Goal: Information Seeking & Learning: Learn about a topic

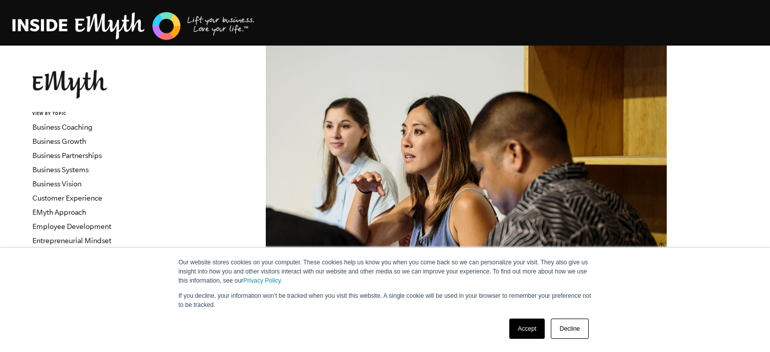
scroll to position [407, 0]
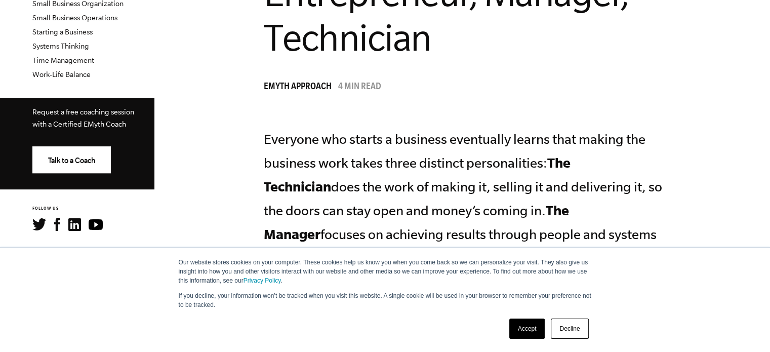
click at [575, 326] on link "Decline" at bounding box center [569, 328] width 37 height 20
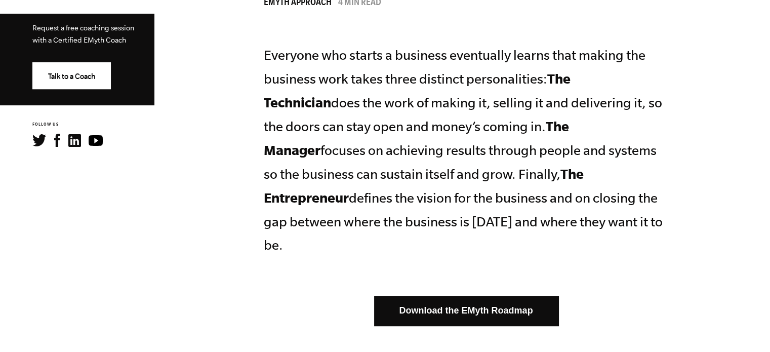
scroll to position [492, 0]
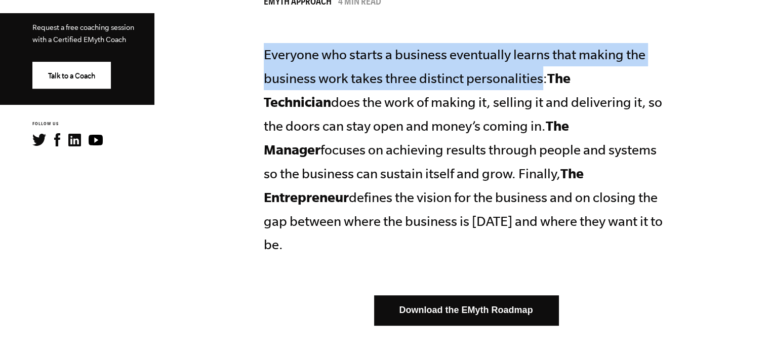
drag, startPoint x: 263, startPoint y: 59, endPoint x: 543, endPoint y: 85, distance: 280.7
click at [543, 85] on p "Everyone who starts a business eventually learns that making the business work …" at bounding box center [466, 149] width 405 height 213
drag, startPoint x: 546, startPoint y: 81, endPoint x: 253, endPoint y: 45, distance: 294.9
copy p "Everyone who starts a business eventually learns that making the business work …"
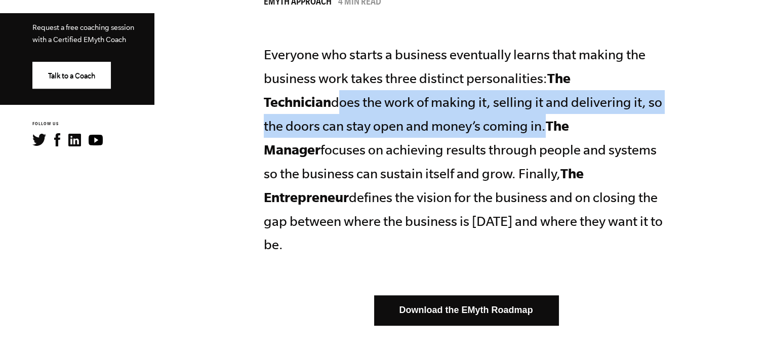
drag, startPoint x: 266, startPoint y: 99, endPoint x: 485, endPoint y: 125, distance: 220.3
click at [485, 125] on p "Everyone who starts a business eventually learns that making the business work …" at bounding box center [466, 149] width 405 height 213
copy p "does the work of making it, selling it and delivering it, so the doors can stay…"
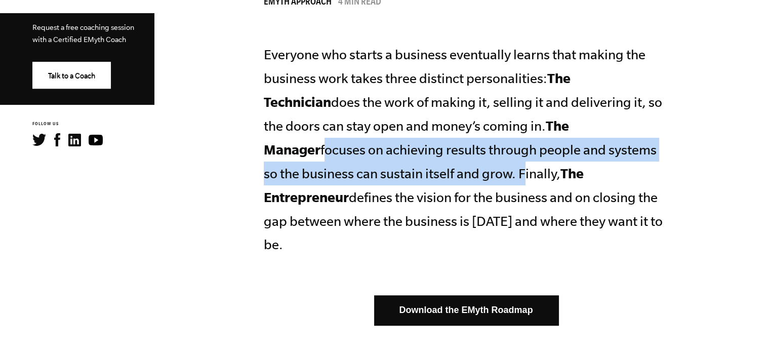
drag, startPoint x: 576, startPoint y: 124, endPoint x: 402, endPoint y: 170, distance: 180.2
click at [402, 170] on p "Everyone who starts a business eventually learns that making the business work …" at bounding box center [466, 149] width 405 height 213
copy p "focuses on achieving results through people and systems so the business can sus…"
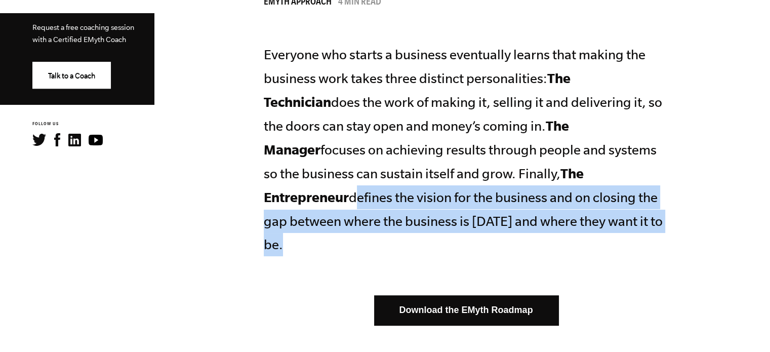
drag, startPoint x: 561, startPoint y: 173, endPoint x: 513, endPoint y: 216, distance: 64.5
click at [513, 216] on p "Everyone who starts a business eventually learns that making the business work …" at bounding box center [466, 149] width 405 height 213
copy p "defines the vision for the business and on closing the gap between where the bu…"
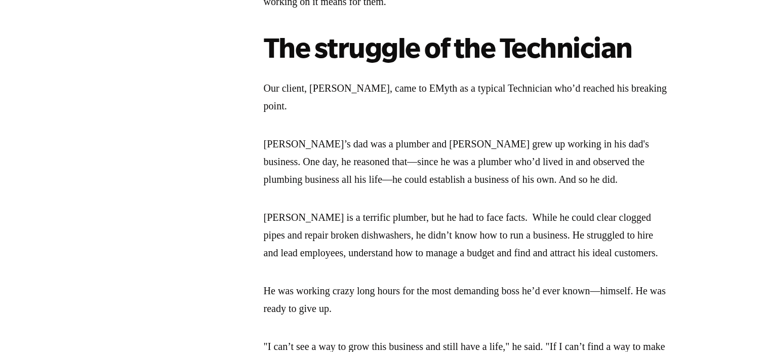
scroll to position [976, 0]
